Goal: Navigation & Orientation: Find specific page/section

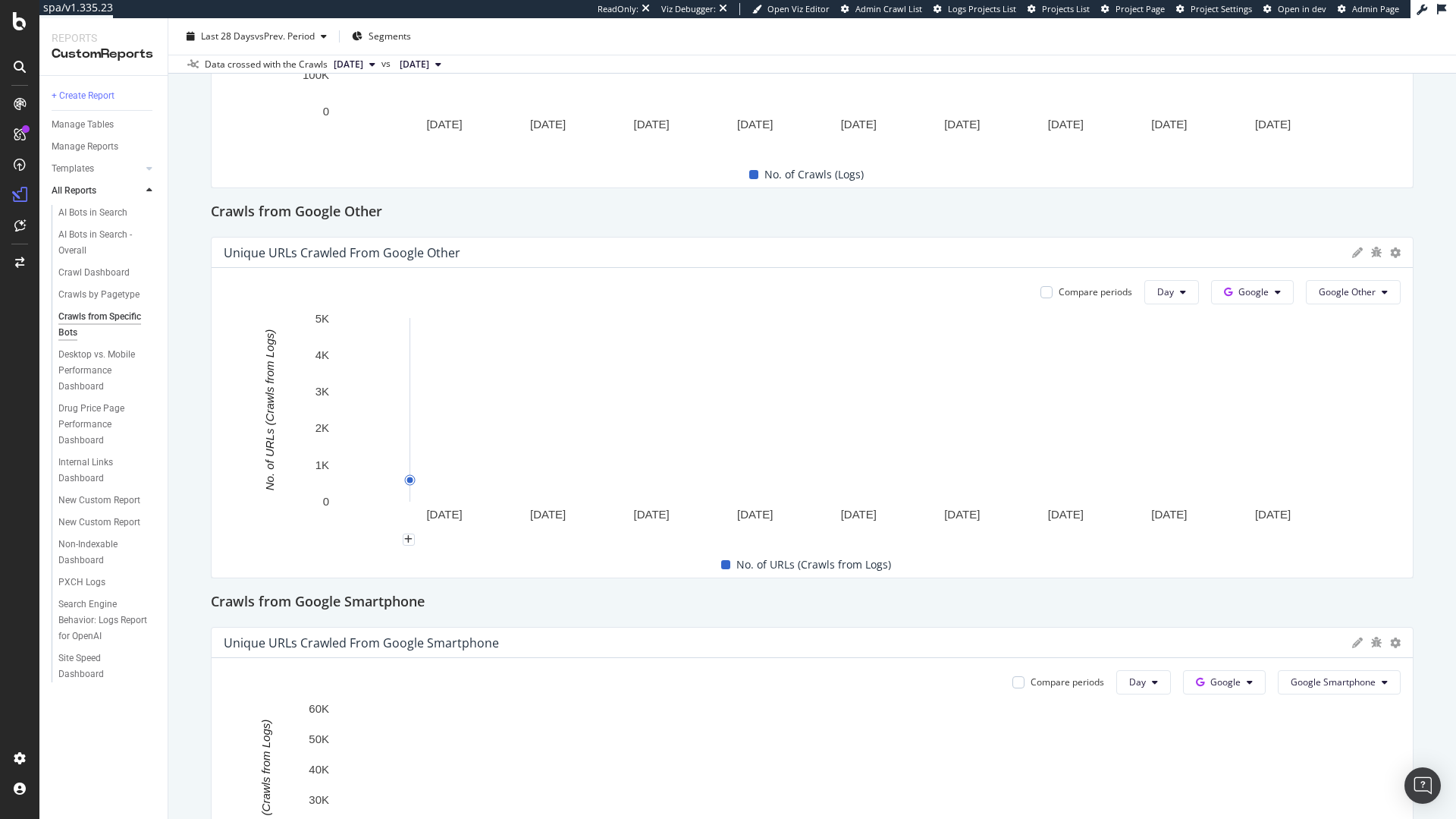
scroll to position [1393, 0]
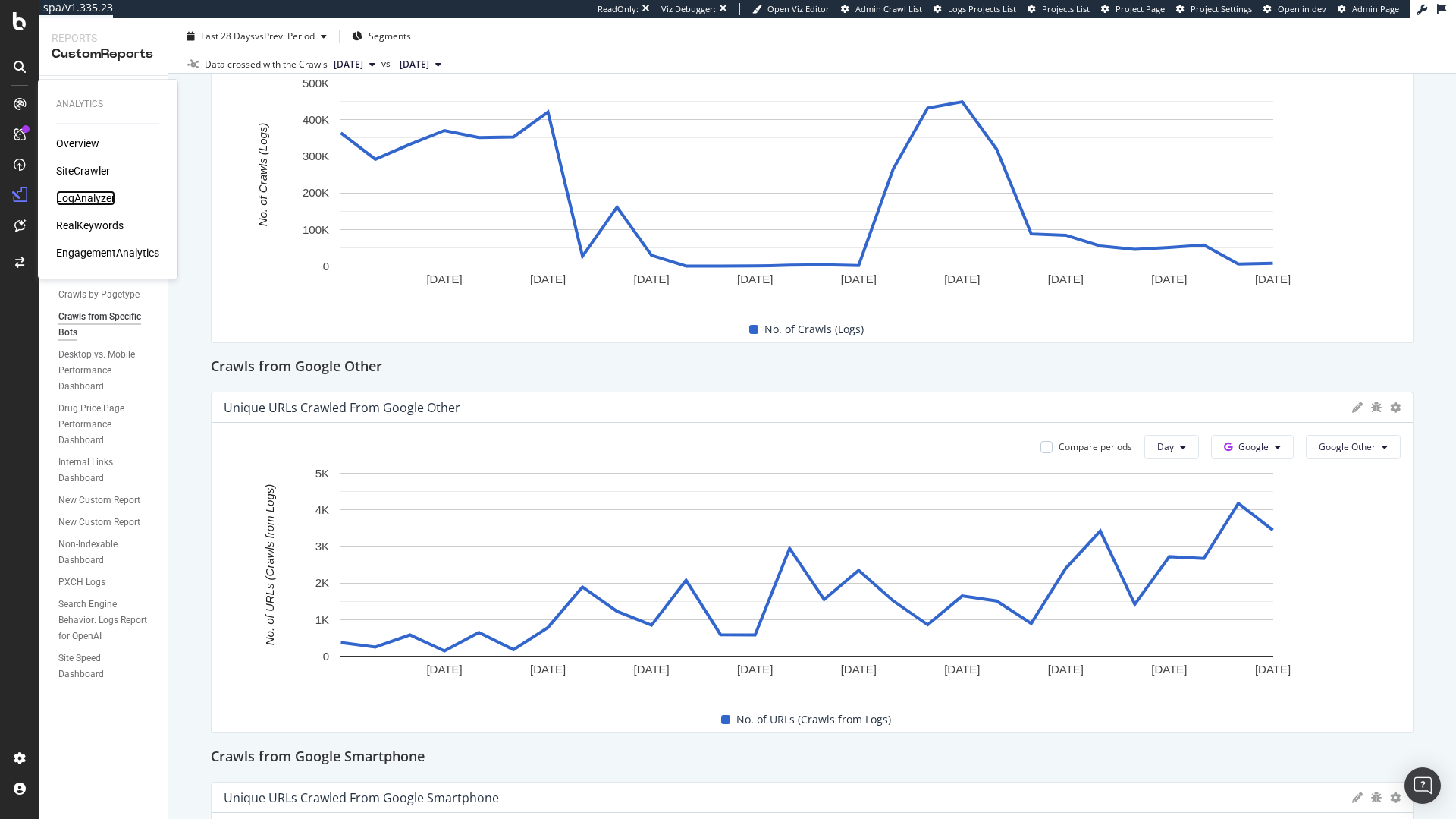
click at [94, 203] on div "LogAnalyzer" at bounding box center [86, 197] width 59 height 15
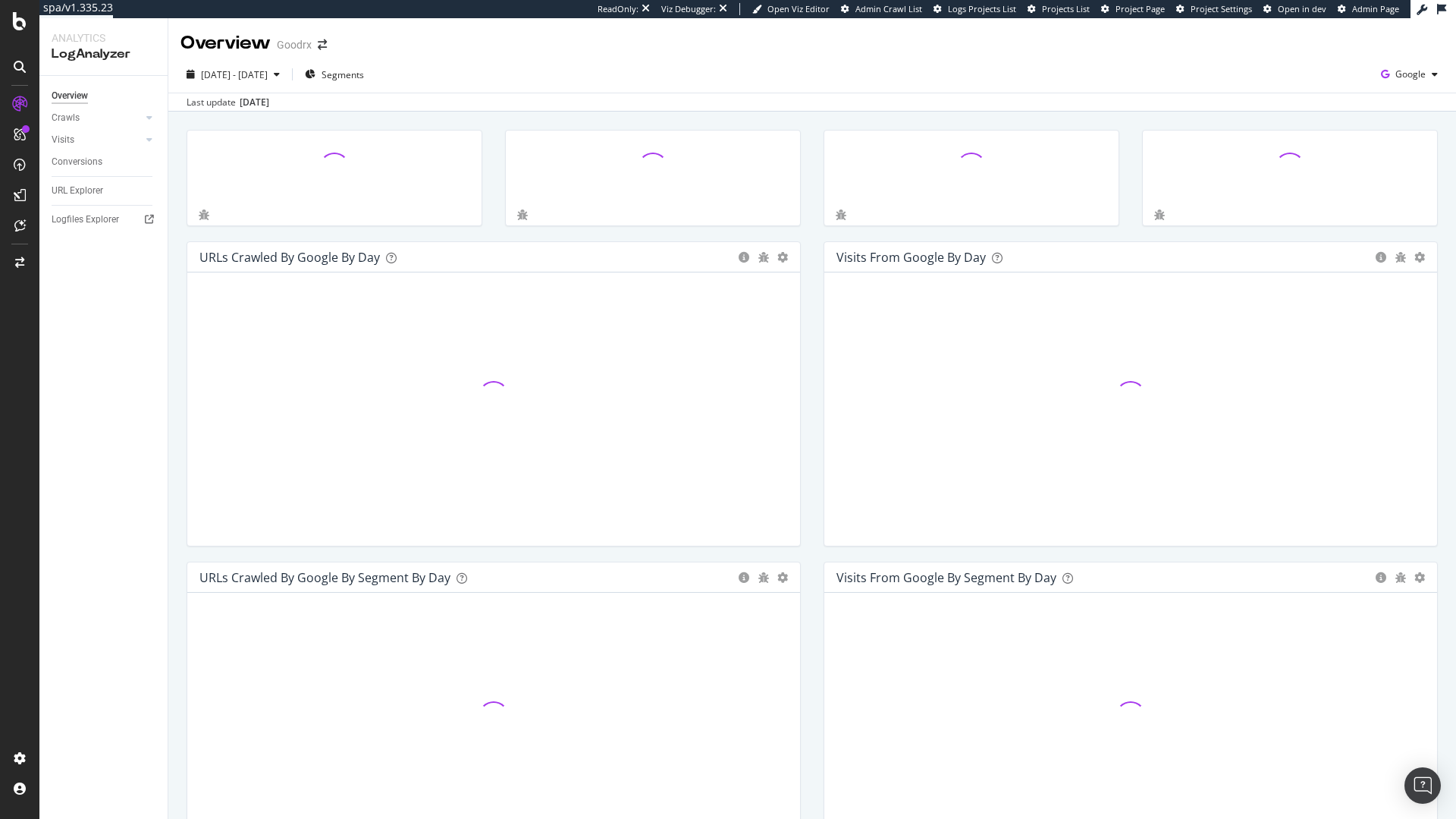
click at [94, 233] on div "Overview Crawls Daily Distribution Segments Distribution HTTP Codes Resources V…" at bounding box center [104, 448] width 129 height 743
click at [95, 229] on div "Logfiles Explorer" at bounding box center [109, 220] width 116 height 22
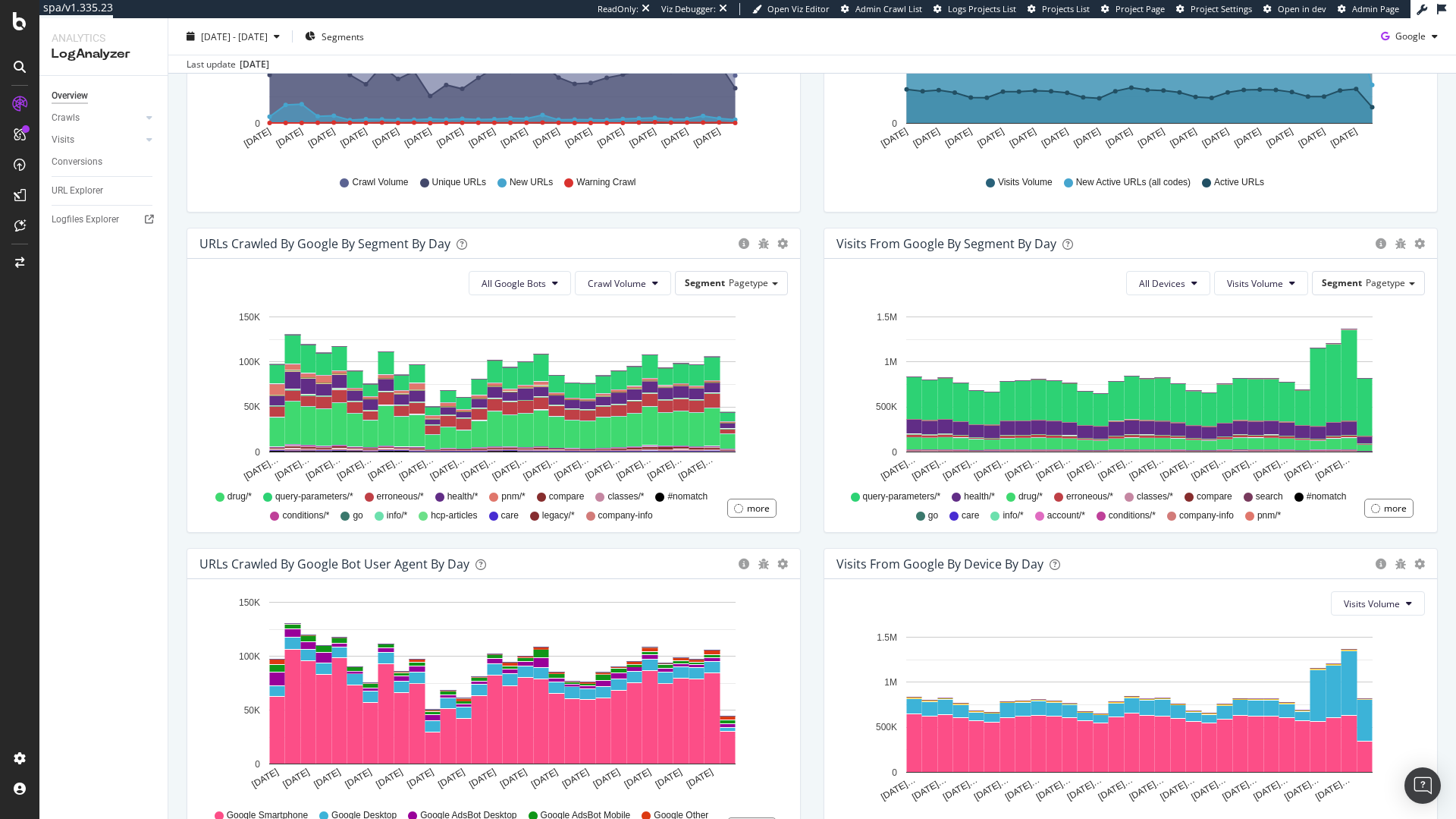
scroll to position [437, 0]
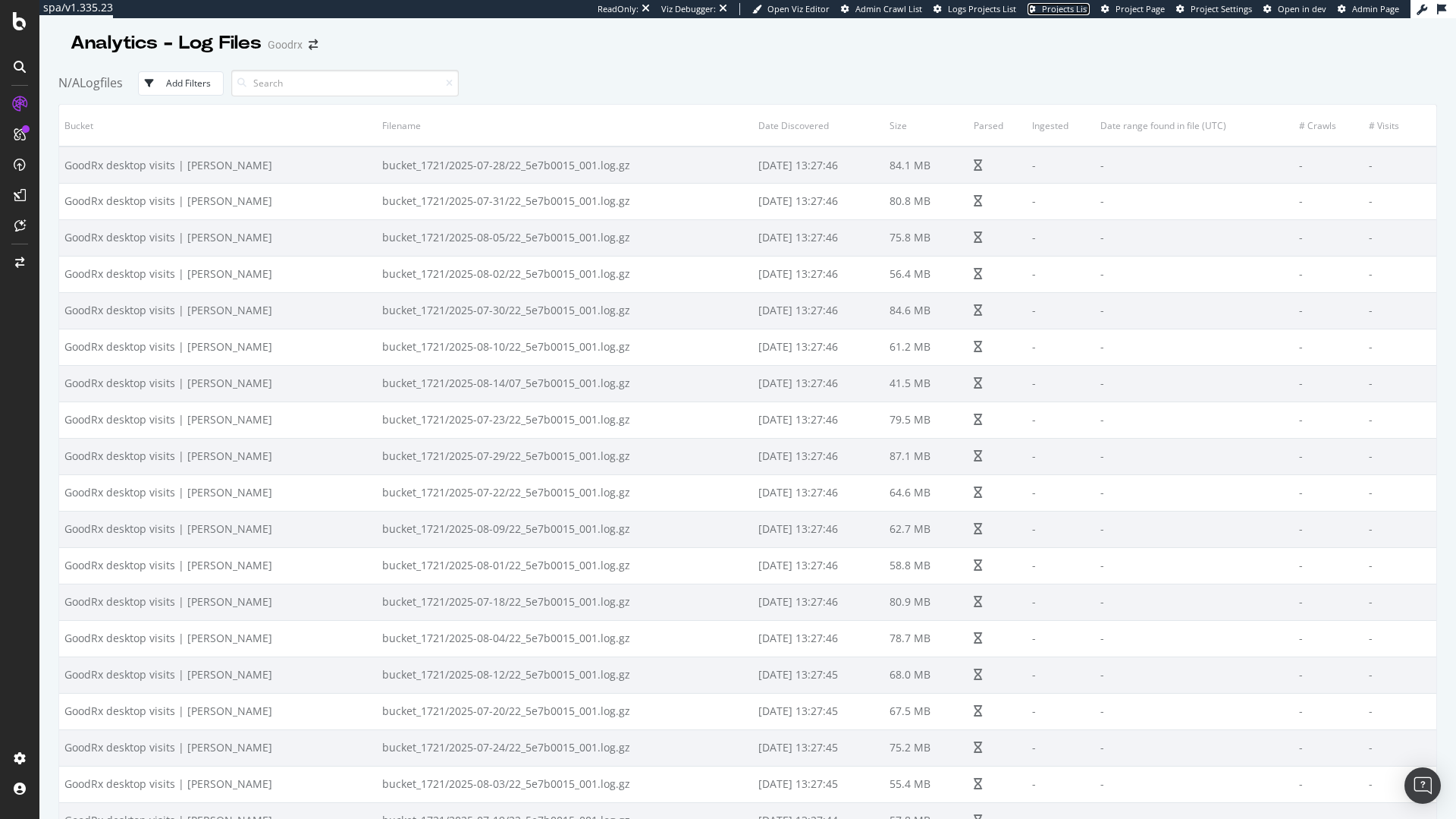
click at [1077, 8] on span "Projects List" at bounding box center [1066, 8] width 48 height 11
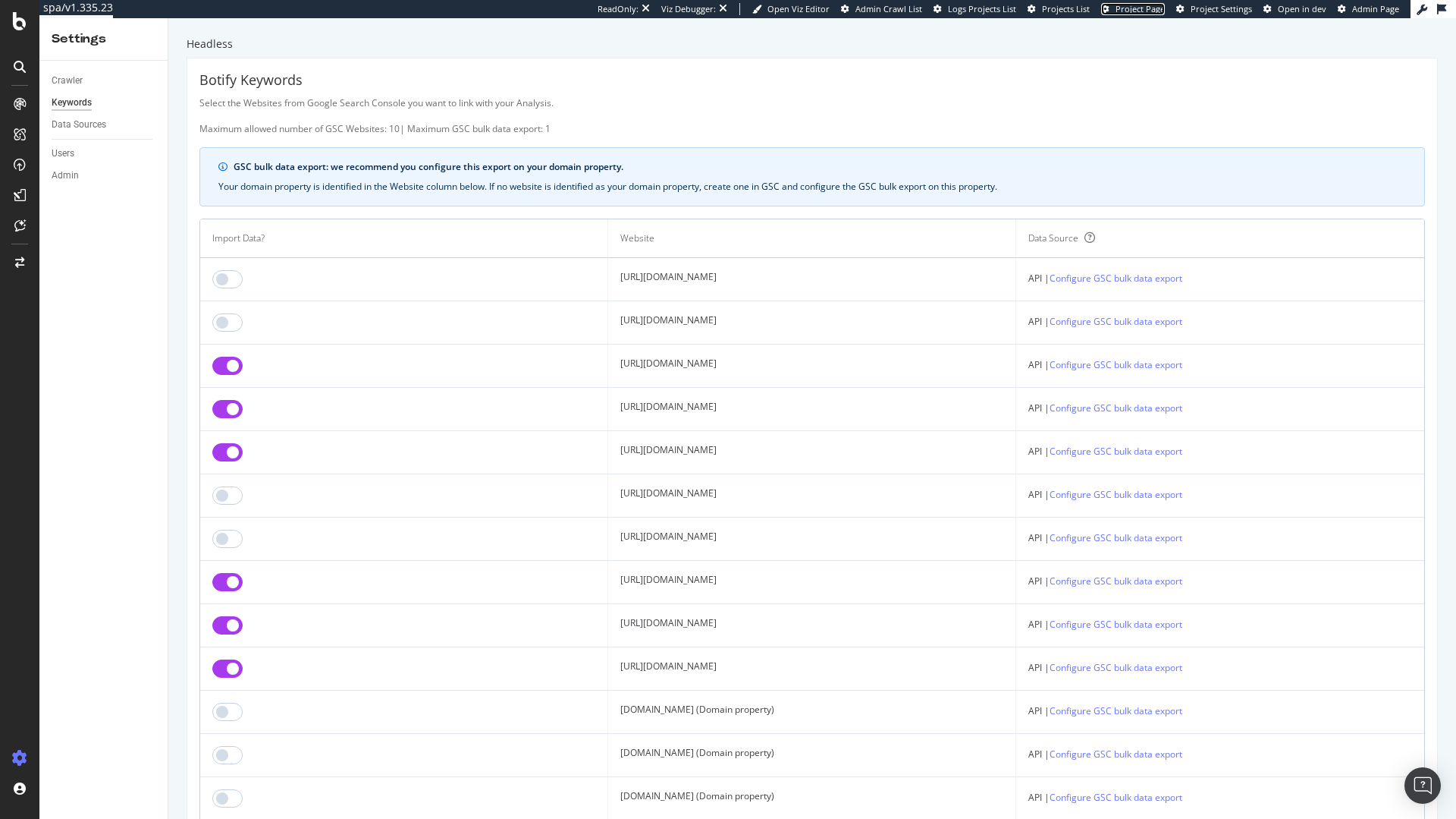
click at [1165, 11] on span "Project Page" at bounding box center [1140, 8] width 49 height 11
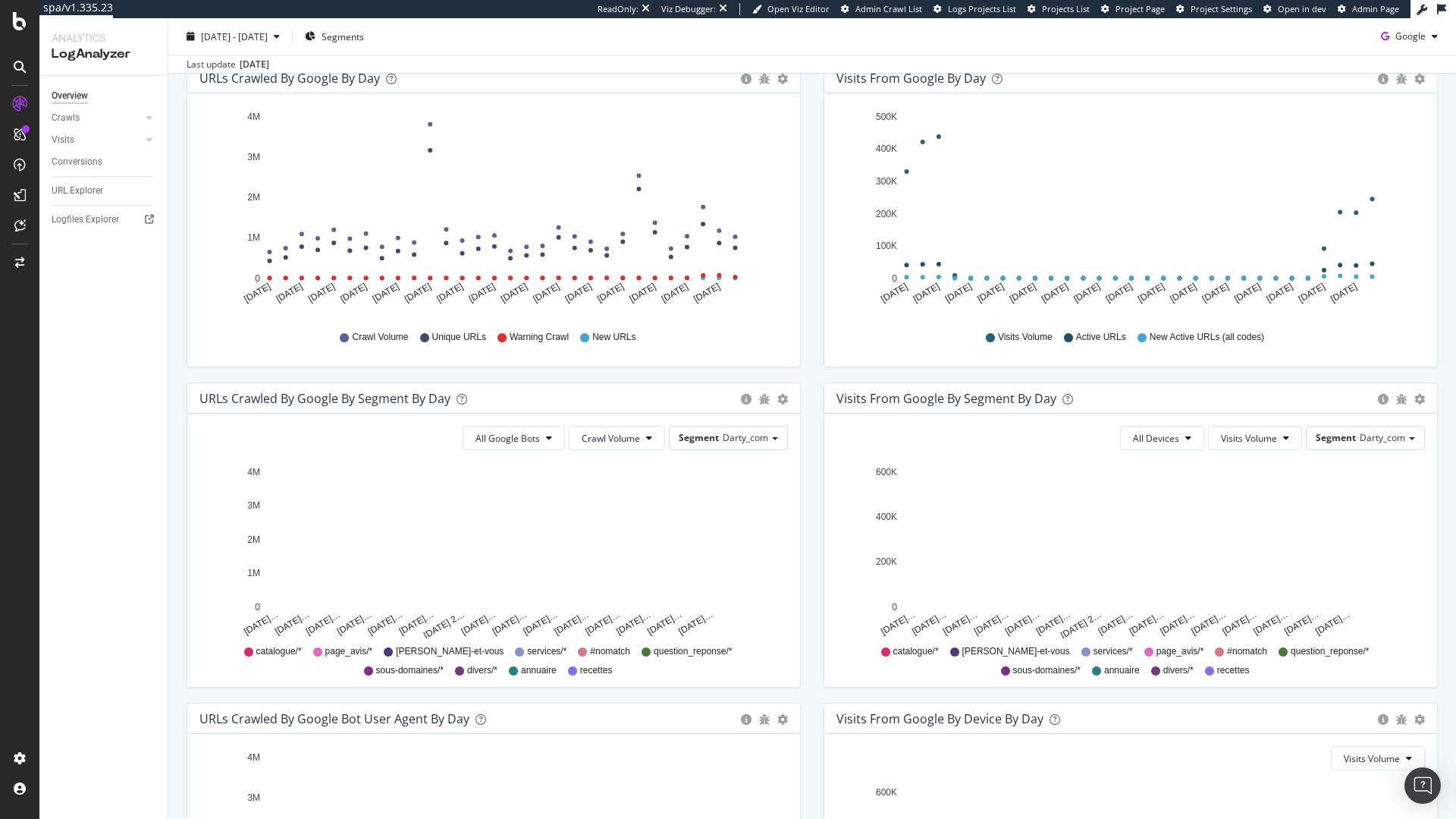
scroll to position [172, 0]
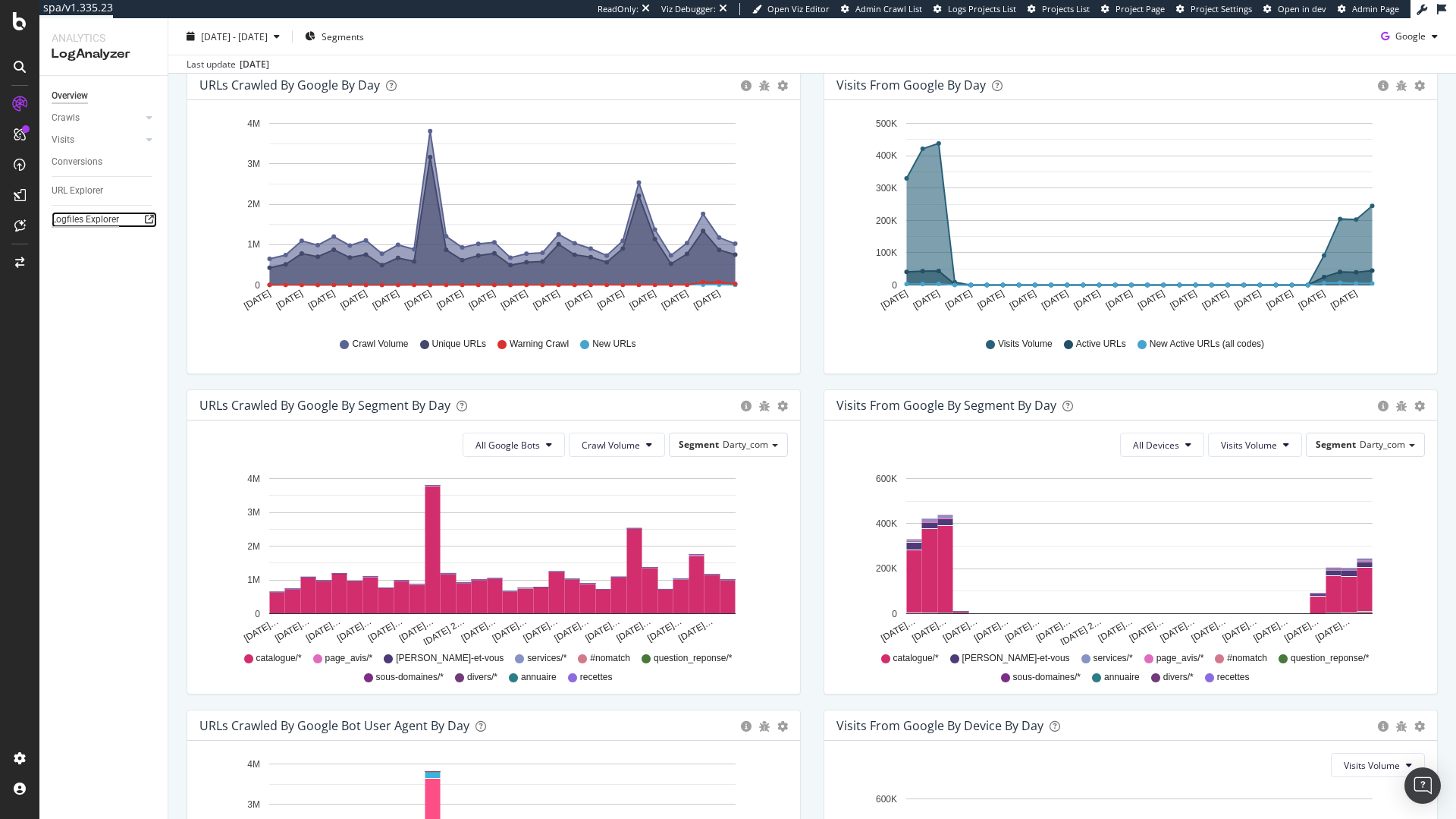
click at [99, 221] on div "Logfiles Explorer" at bounding box center [85, 220] width 67 height 16
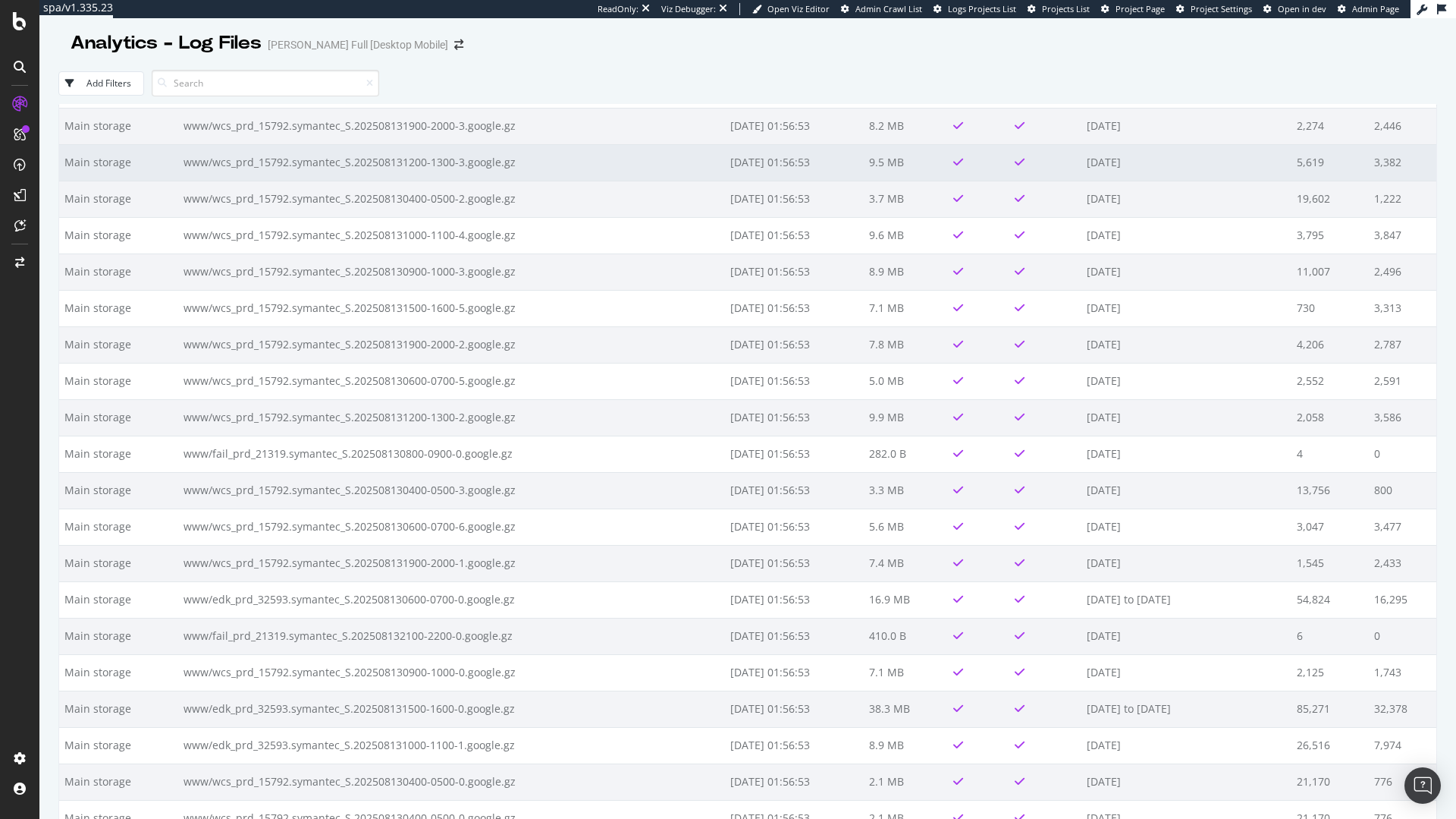
scroll to position [3141, 0]
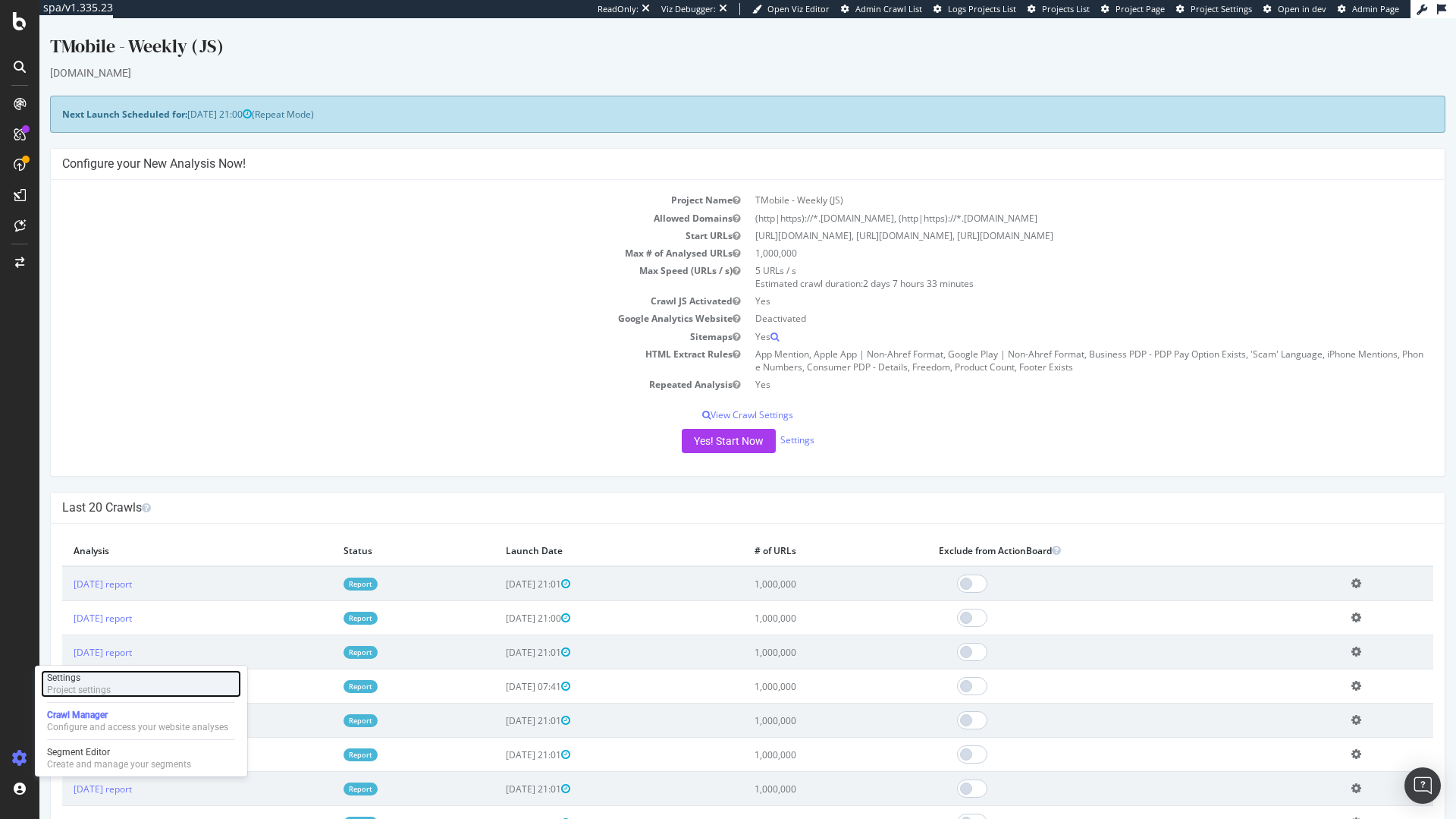
click at [126, 680] on div "Settings Project settings" at bounding box center [141, 684] width 200 height 28
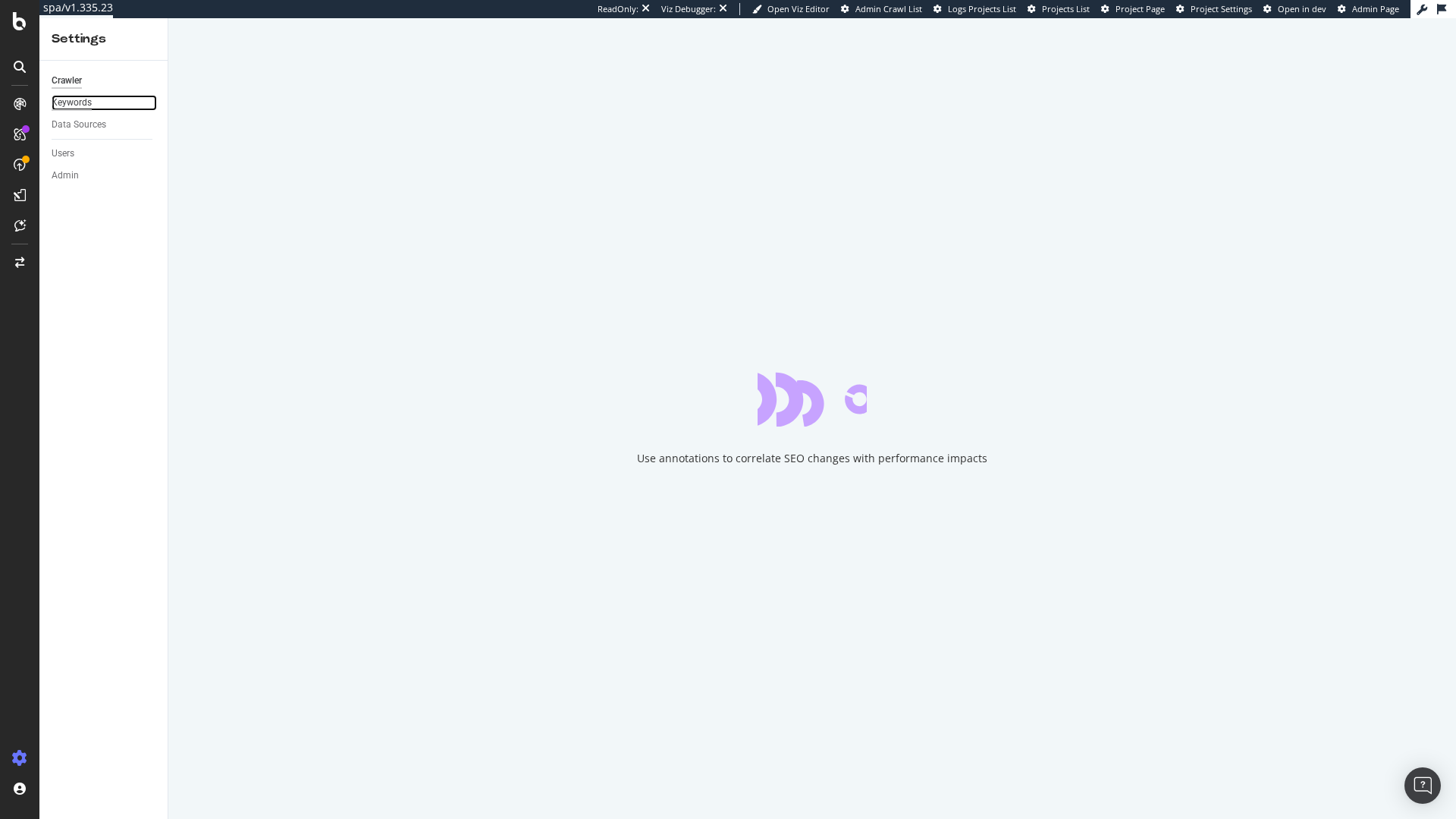
click at [56, 109] on div "Keywords" at bounding box center [71, 103] width 41 height 16
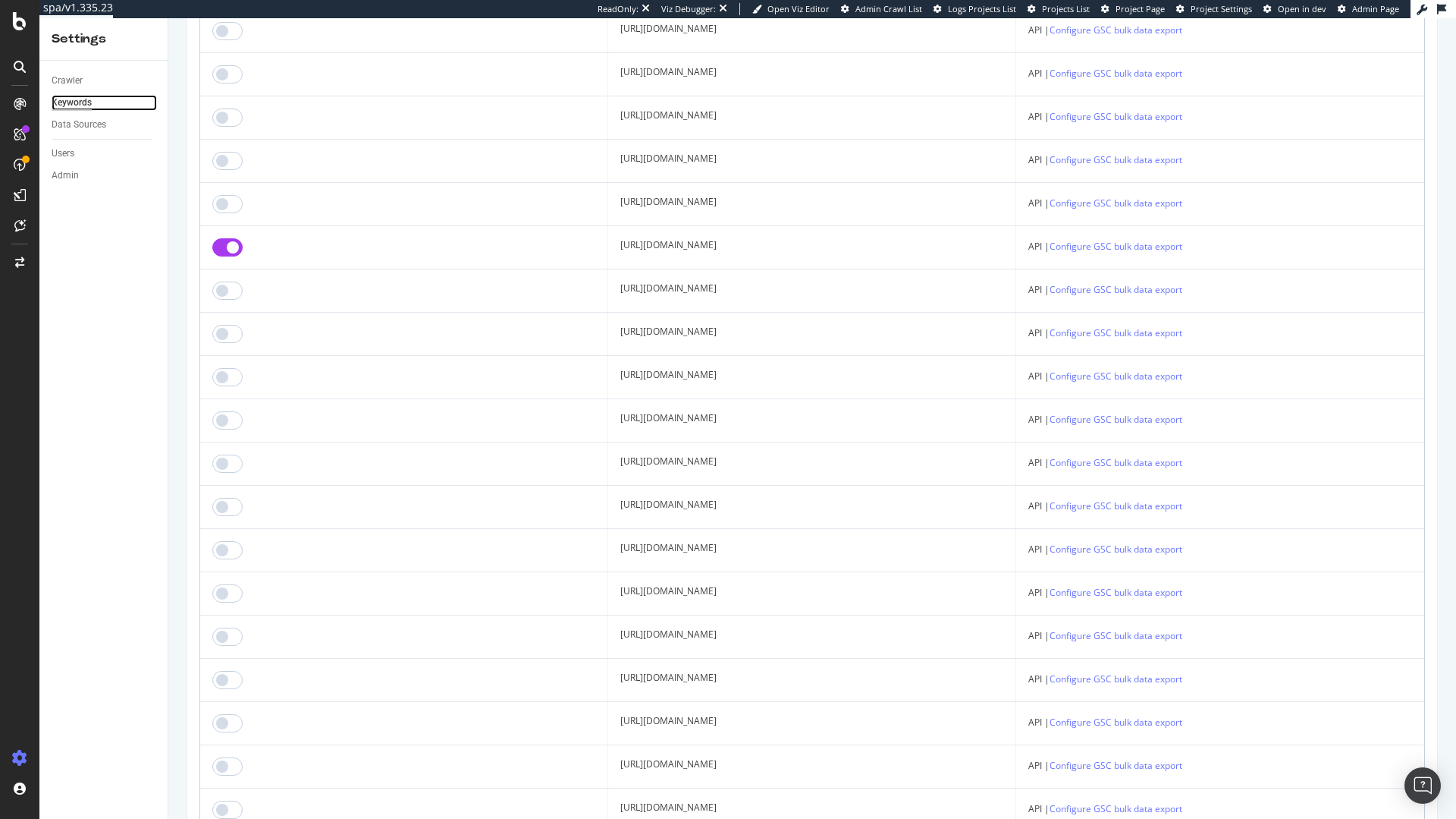
scroll to position [206, 0]
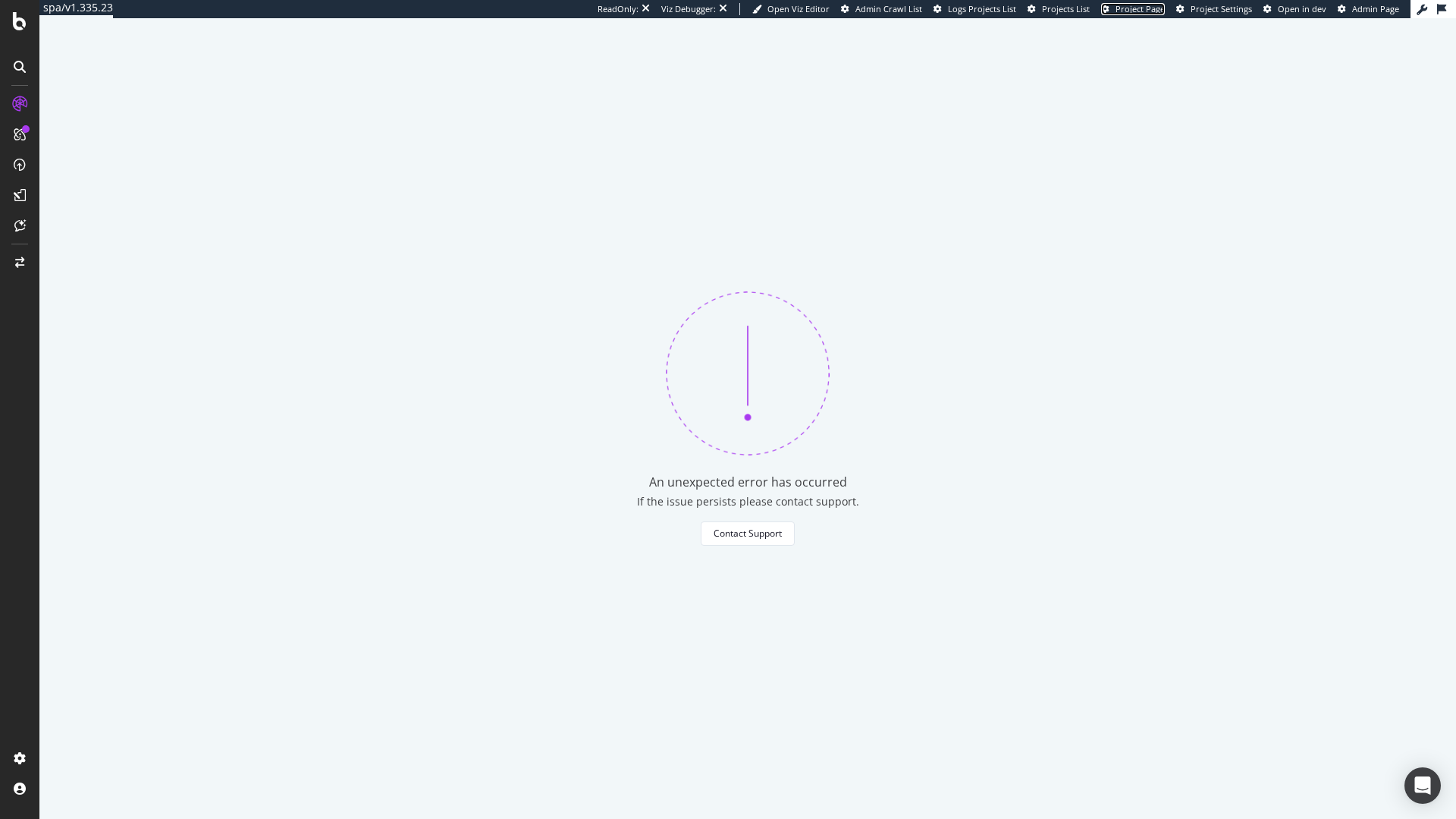
click at [1137, 4] on span "Project Page" at bounding box center [1140, 8] width 49 height 11
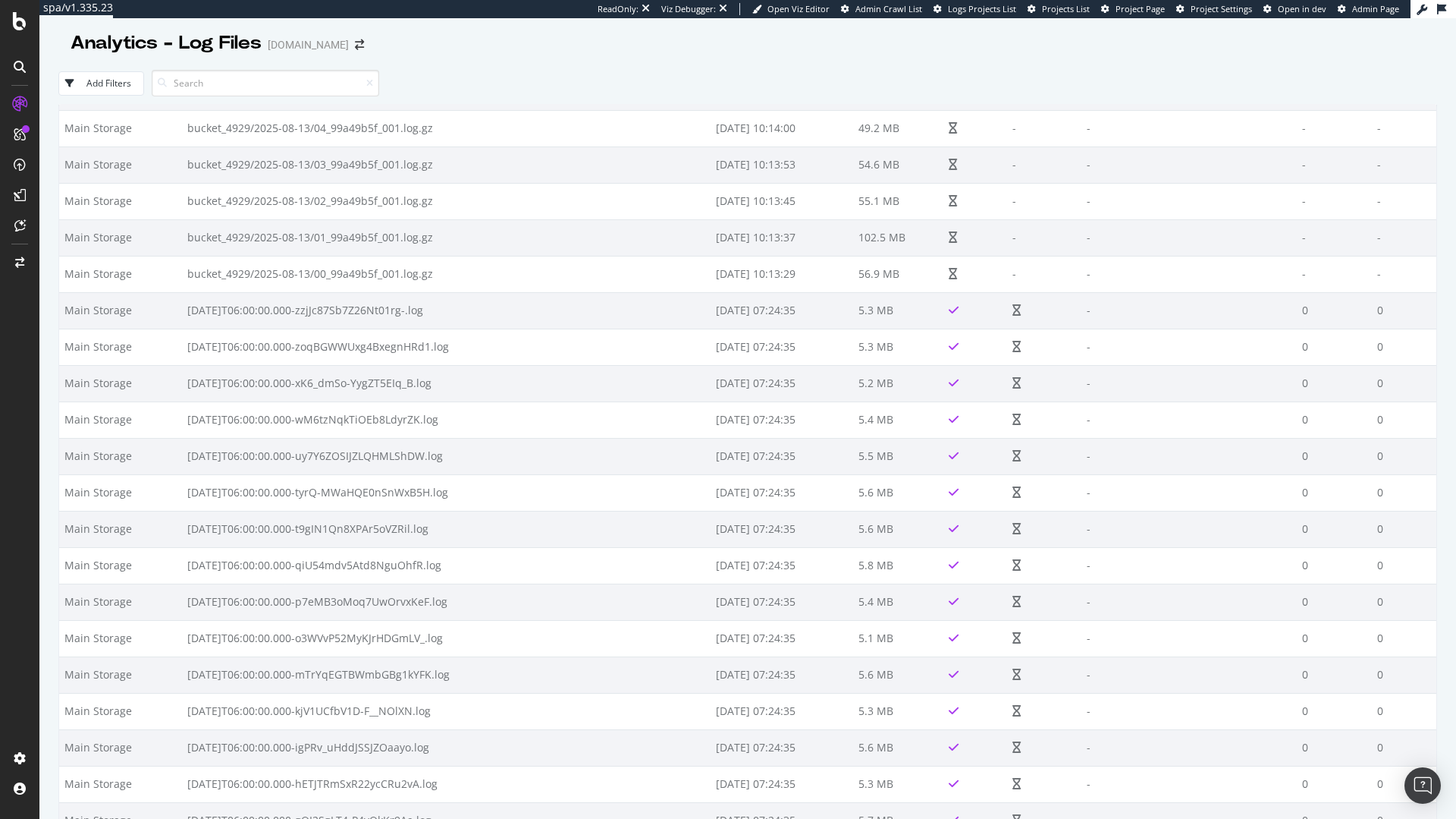
scroll to position [1476, 0]
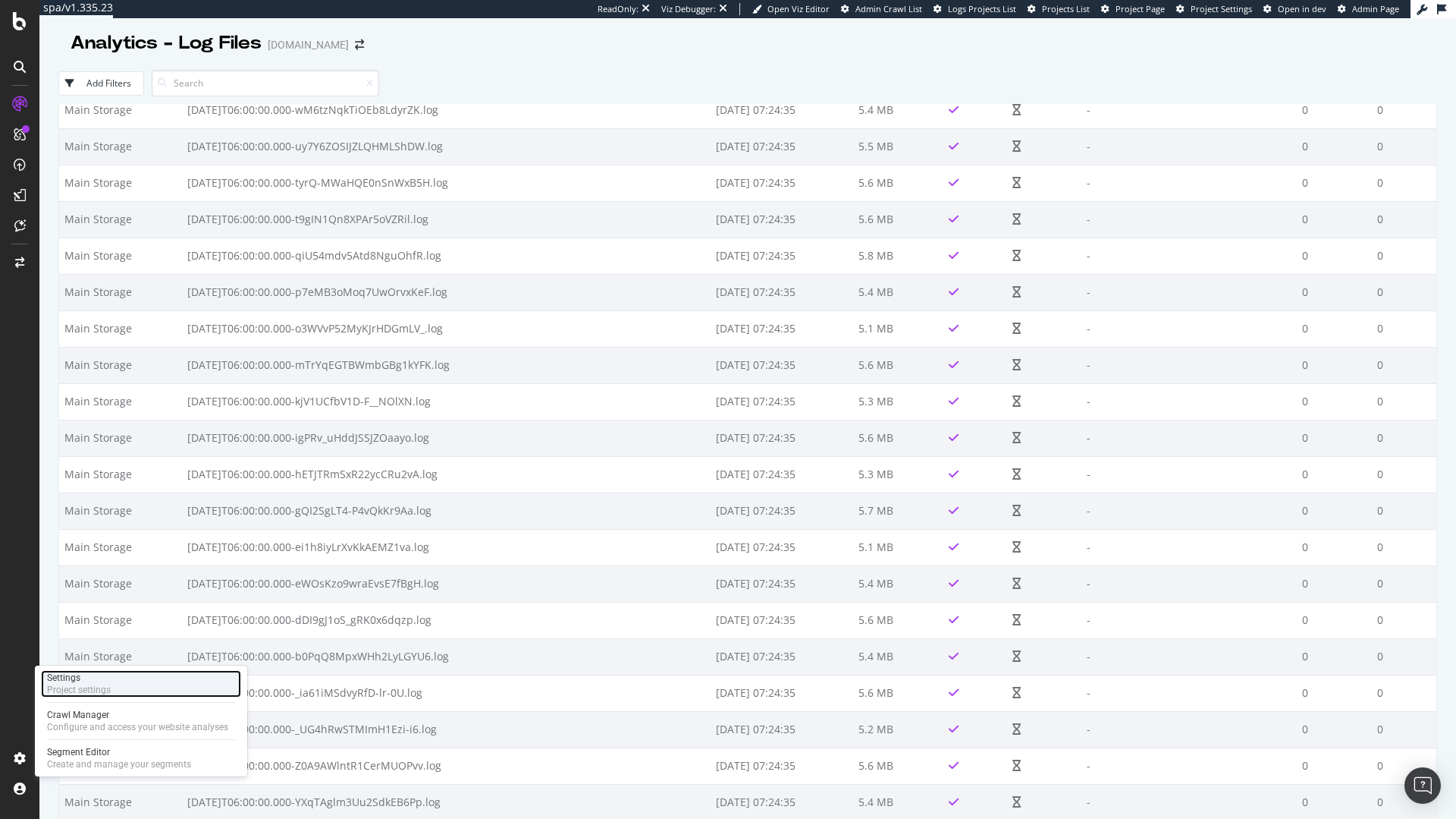
click at [89, 689] on div "Project settings" at bounding box center [79, 690] width 63 height 12
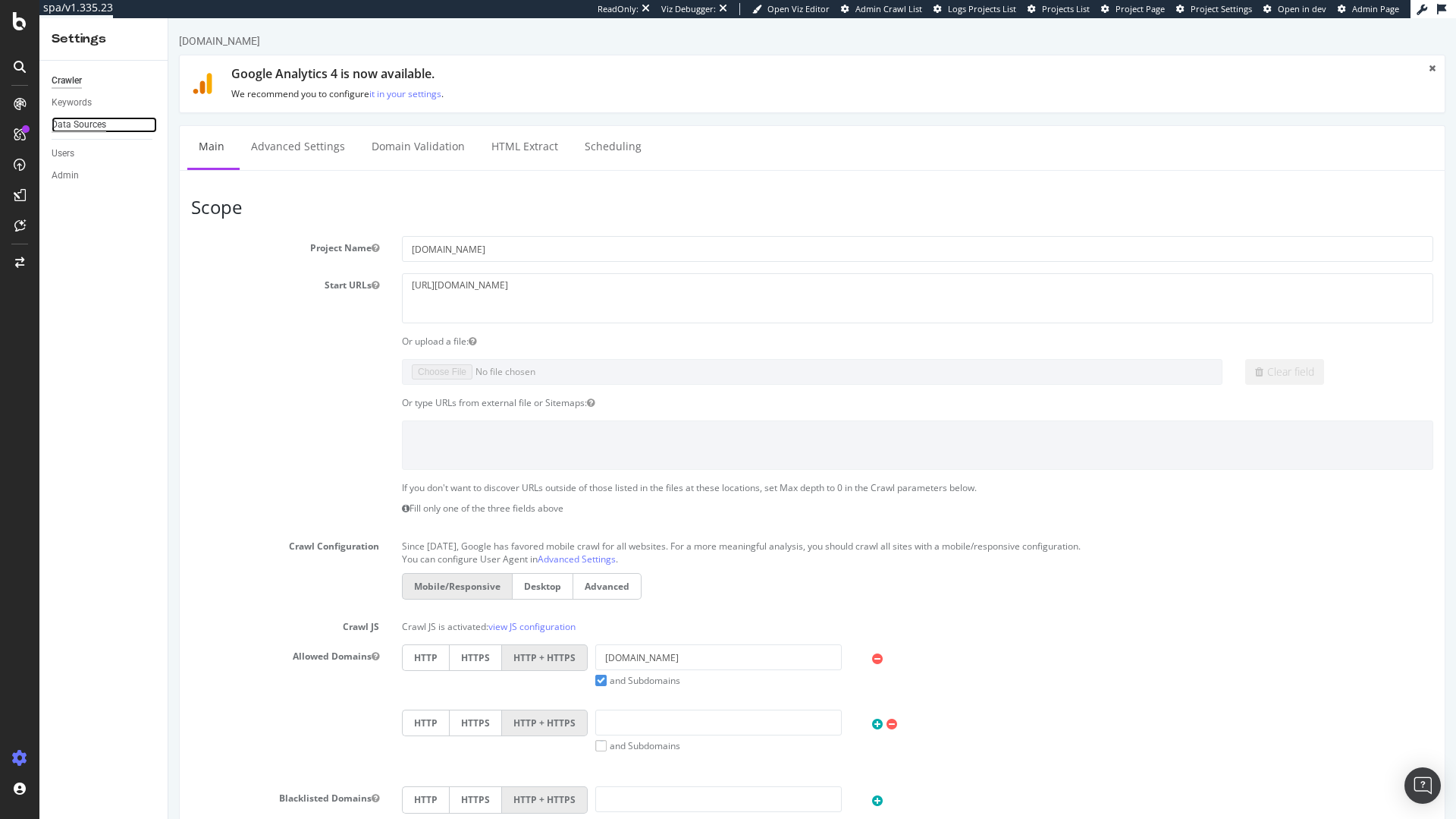
click at [102, 122] on div "Data Sources" at bounding box center [78, 125] width 54 height 16
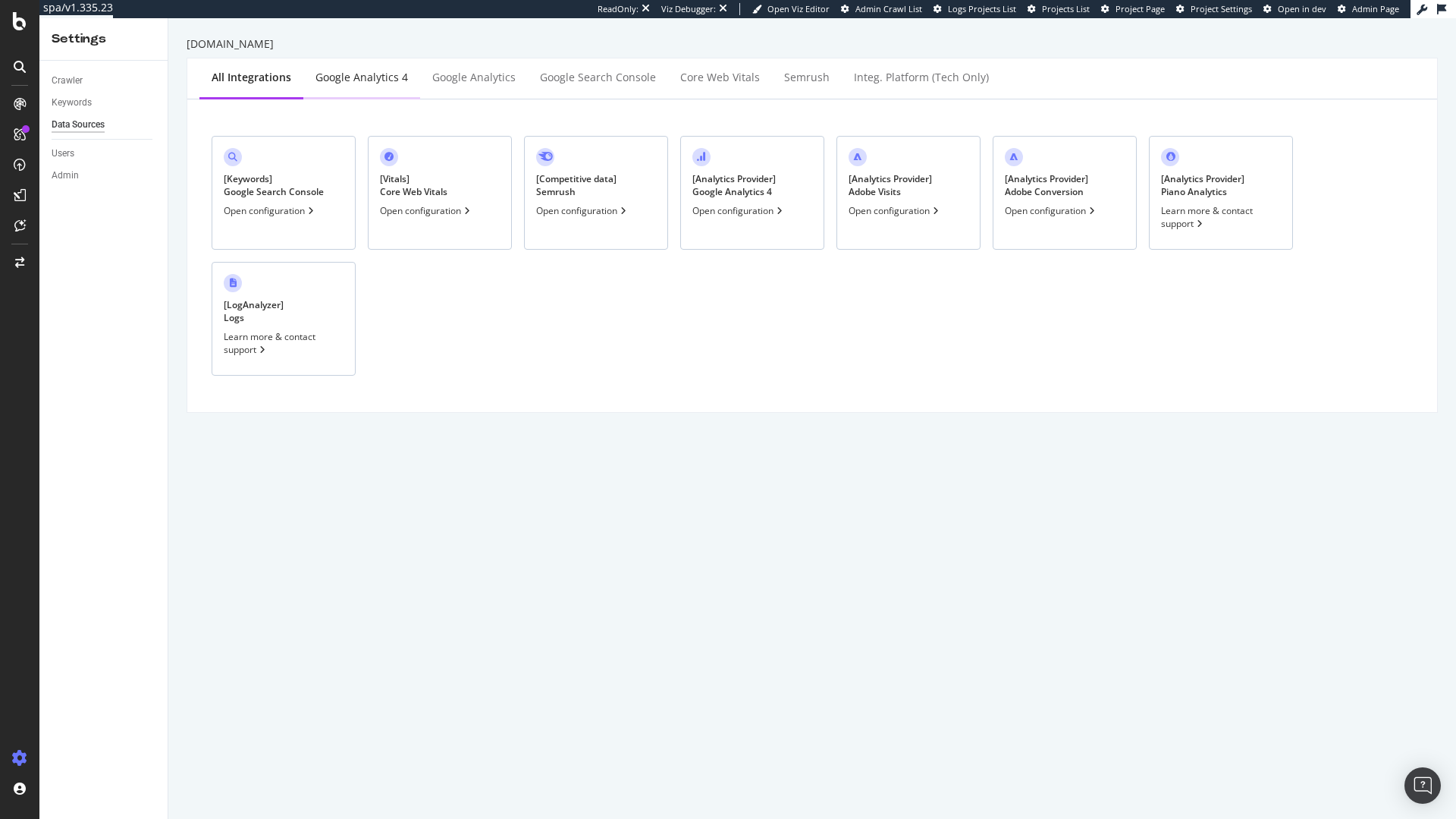
click at [363, 73] on div "Google Analytics 4" at bounding box center [361, 77] width 92 height 15
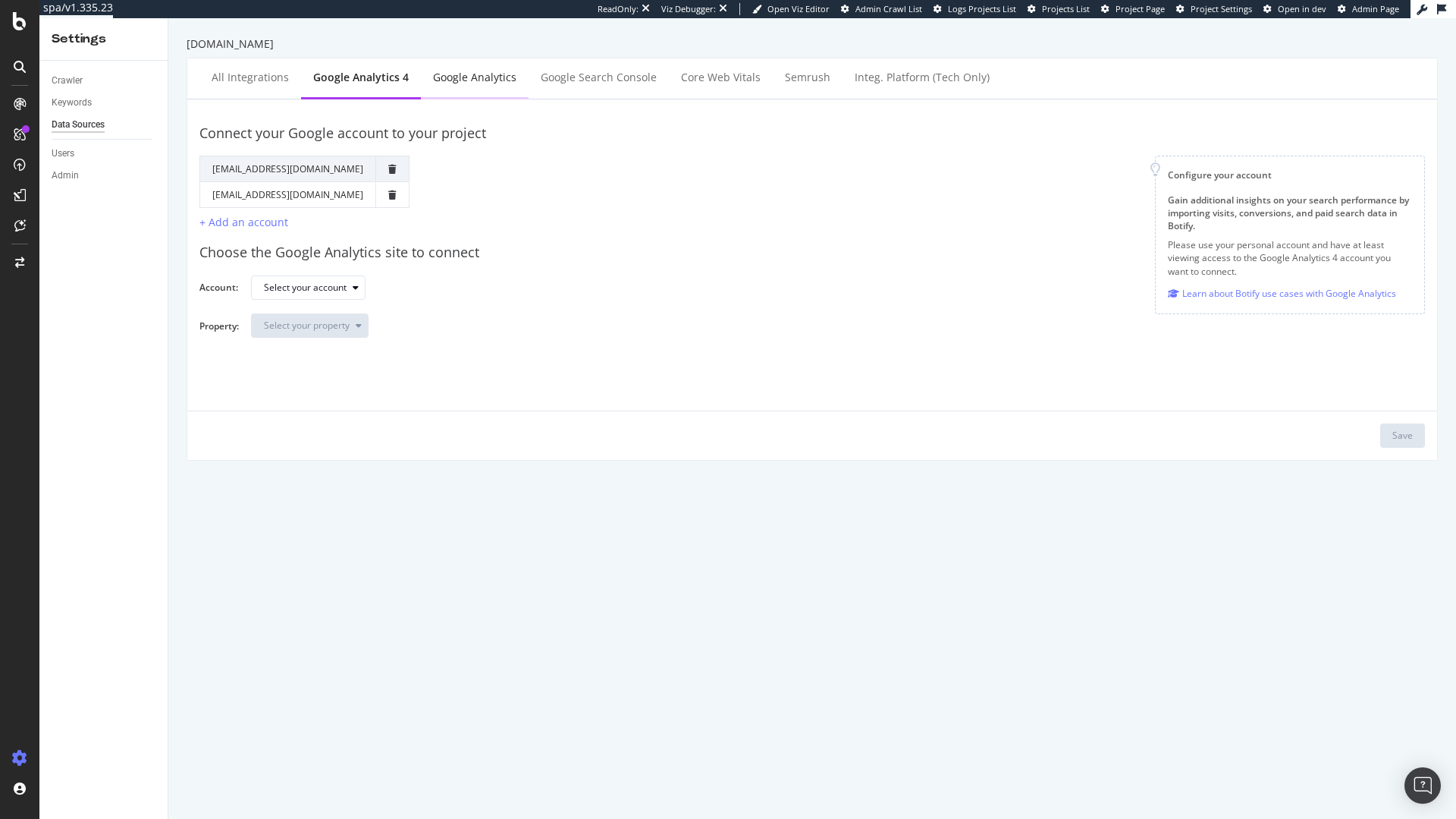
click at [476, 78] on div "Google Analytics" at bounding box center [475, 77] width 83 height 15
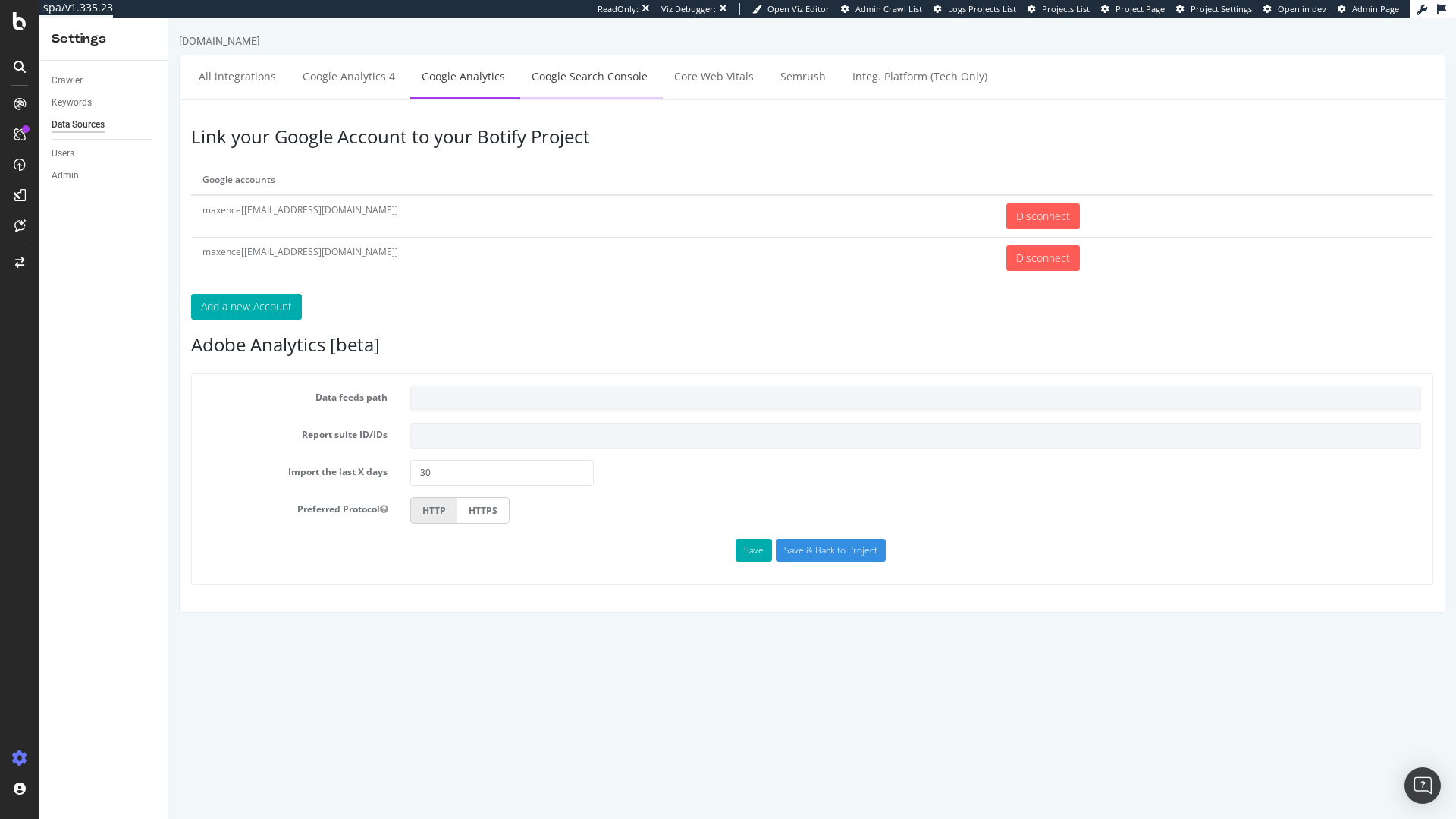
click at [588, 77] on link "Google Search Console" at bounding box center [590, 76] width 139 height 42
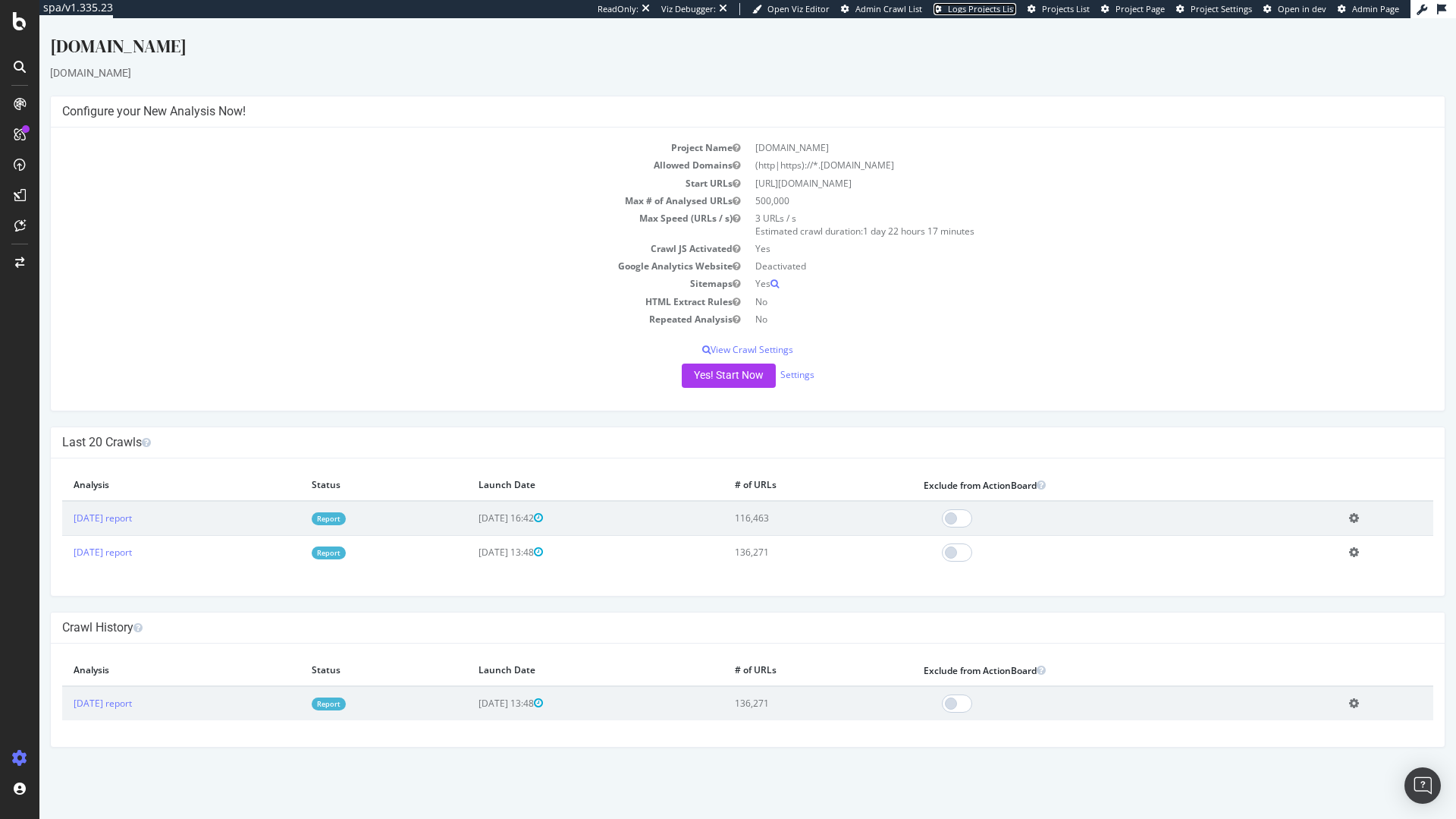
click at [987, 10] on span "Logs Projects List" at bounding box center [982, 8] width 68 height 11
click at [1154, 12] on span "Project Page" at bounding box center [1140, 8] width 49 height 11
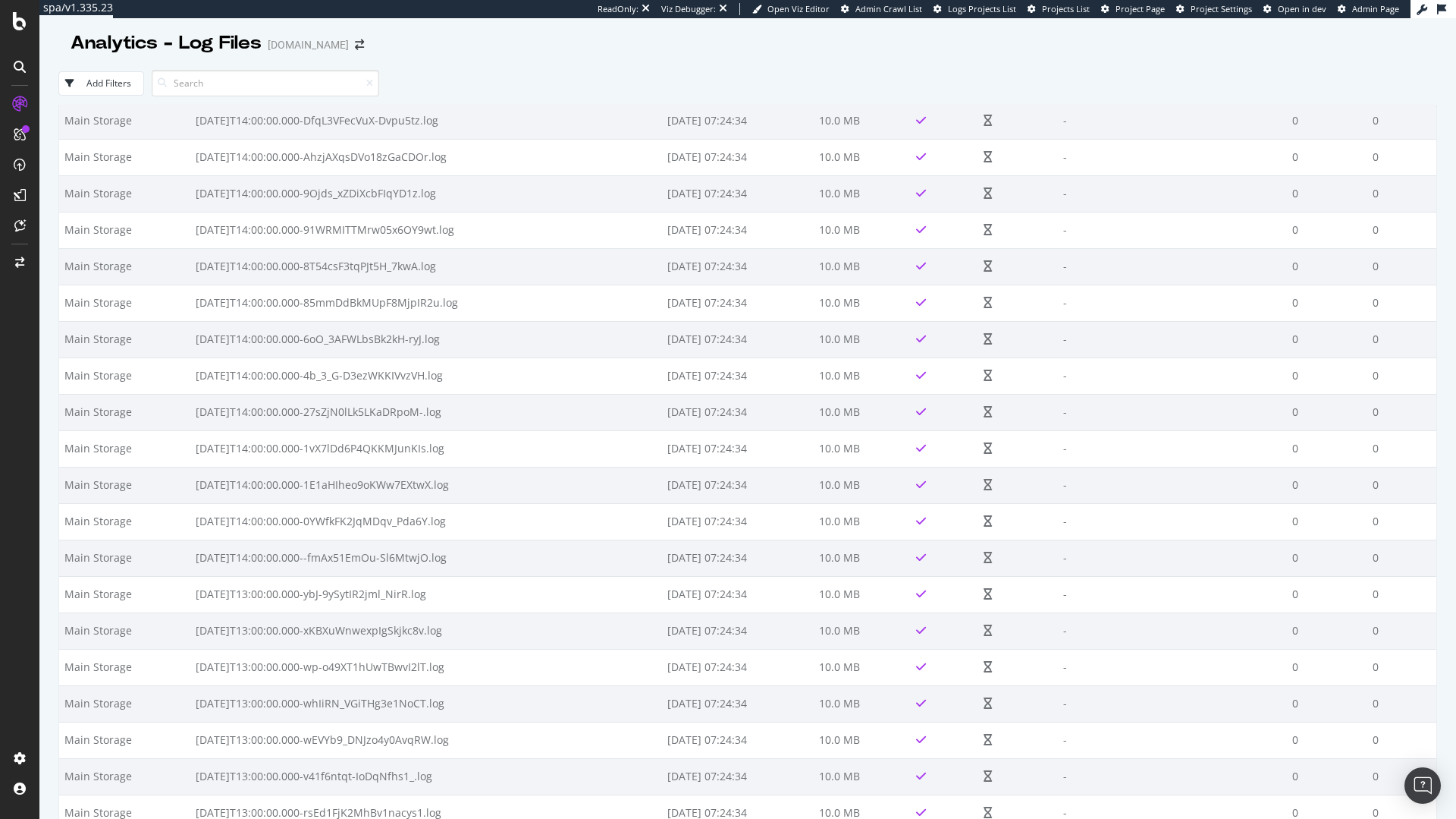
scroll to position [25035, 0]
click at [1157, 13] on span "Project Page" at bounding box center [1140, 8] width 49 height 11
click at [992, 11] on span "Logs Projects List" at bounding box center [982, 8] width 68 height 11
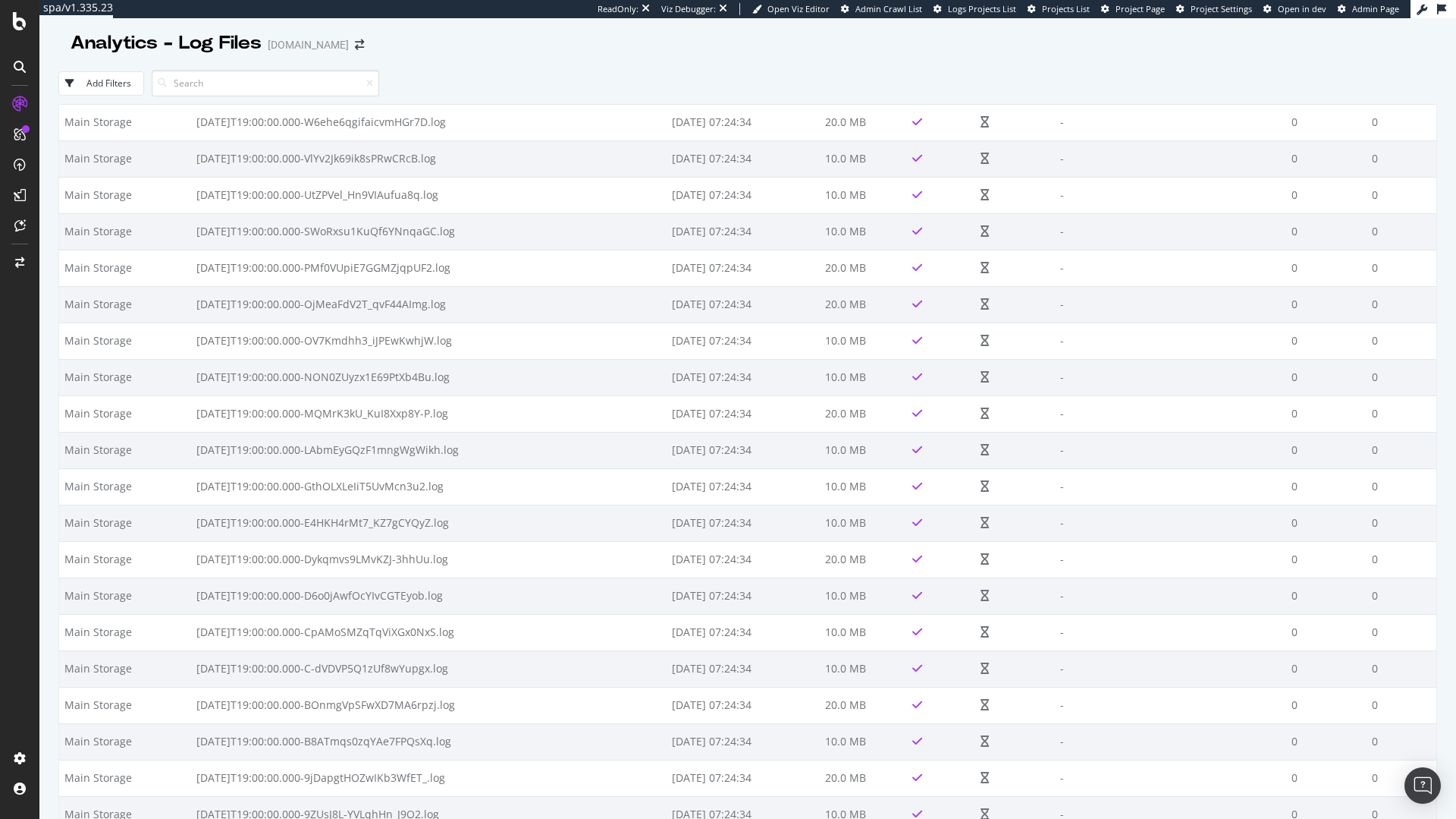
scroll to position [13997, 0]
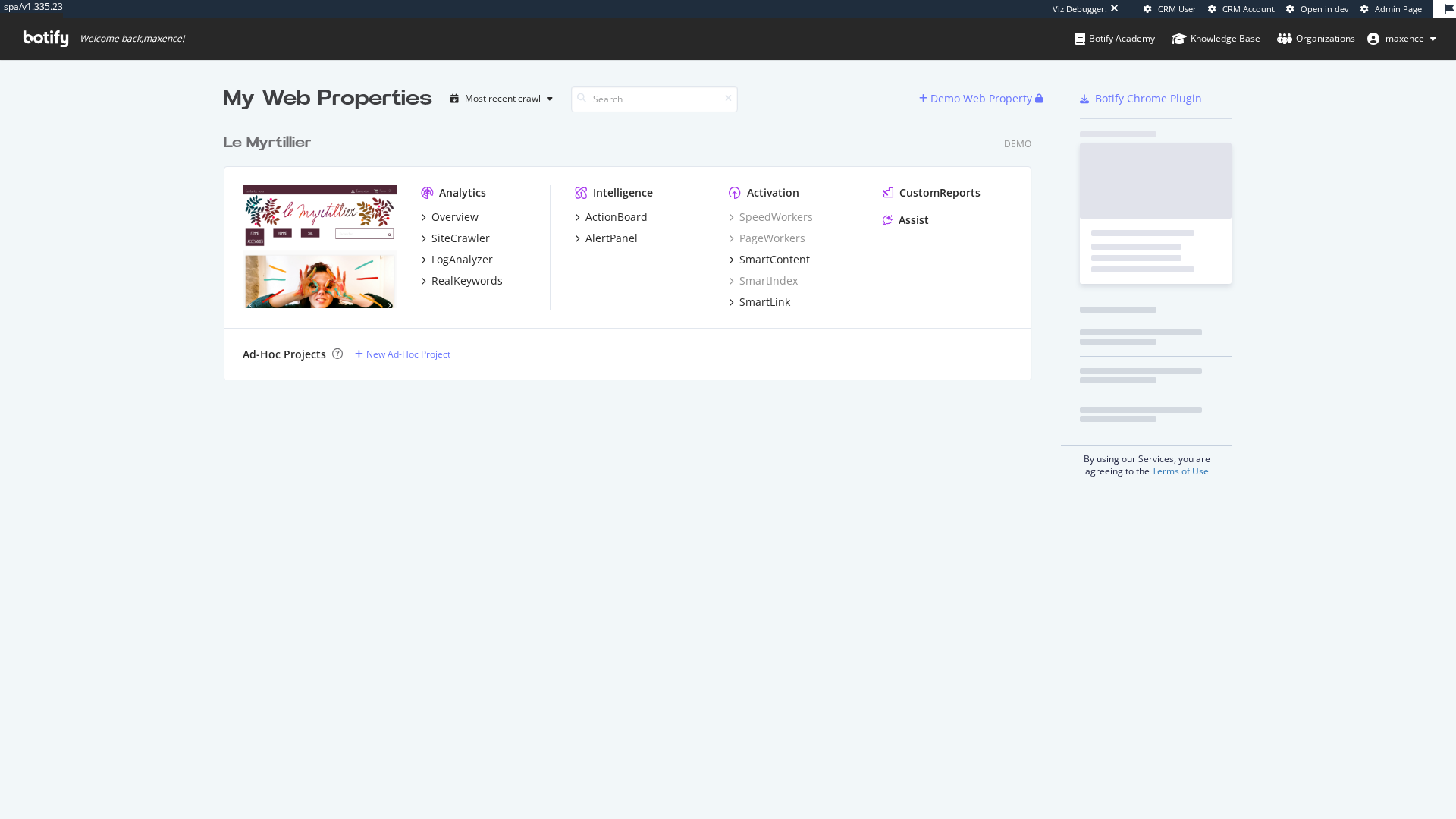
scroll to position [255, 809]
